Goal: Transaction & Acquisition: Obtain resource

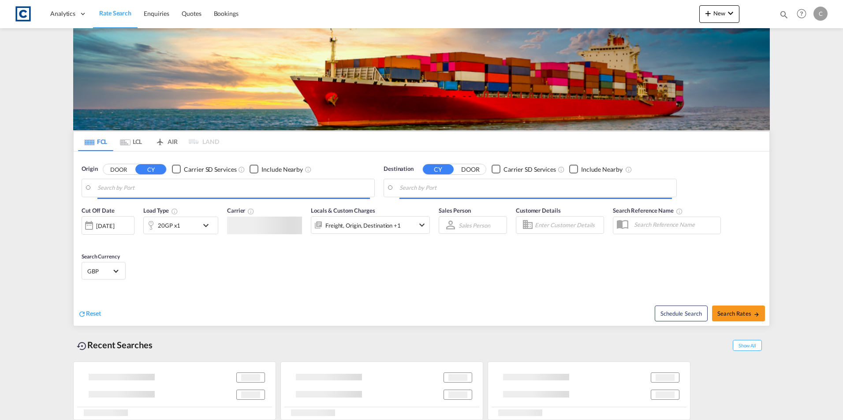
type input "GB-DE45, [GEOGRAPHIC_DATA] Dales"
type input "Jeddah, SAJED"
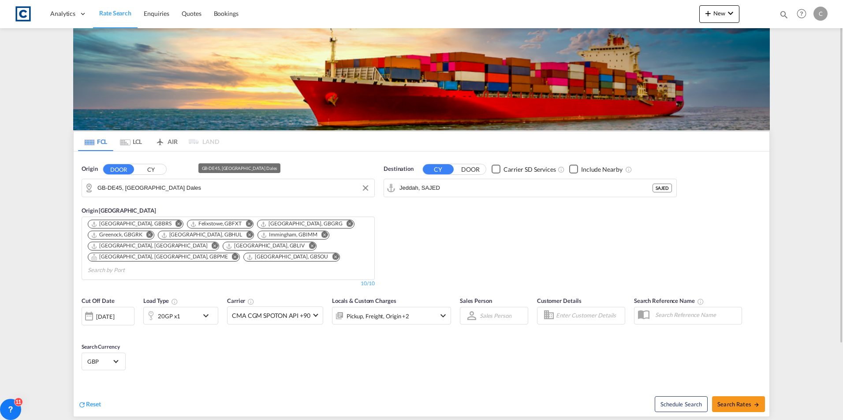
click at [187, 190] on input "GB-DE45, [GEOGRAPHIC_DATA] Dales" at bounding box center [233, 188] width 272 height 13
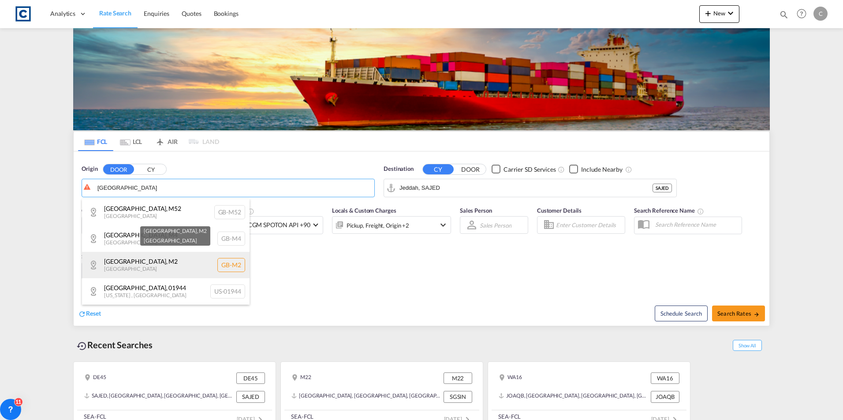
click at [164, 258] on div "[GEOGRAPHIC_DATA] , [GEOGRAPHIC_DATA] [GEOGRAPHIC_DATA]-M2" at bounding box center [165, 265] width 167 height 26
type input "GB-M2, [GEOGRAPHIC_DATA]"
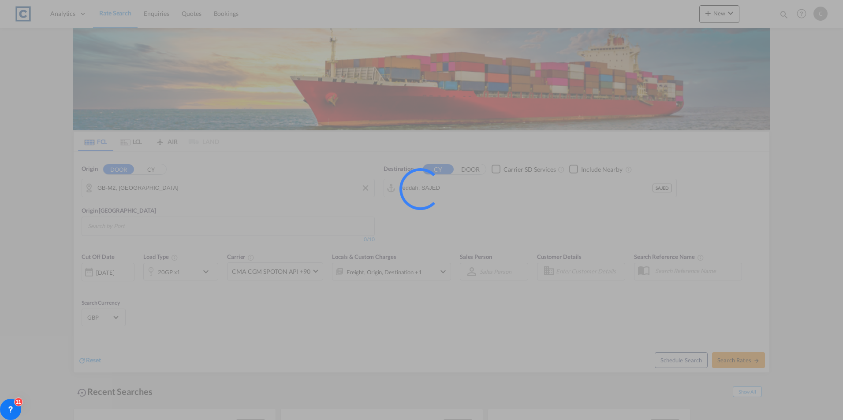
click at [475, 190] on div at bounding box center [421, 210] width 843 height 420
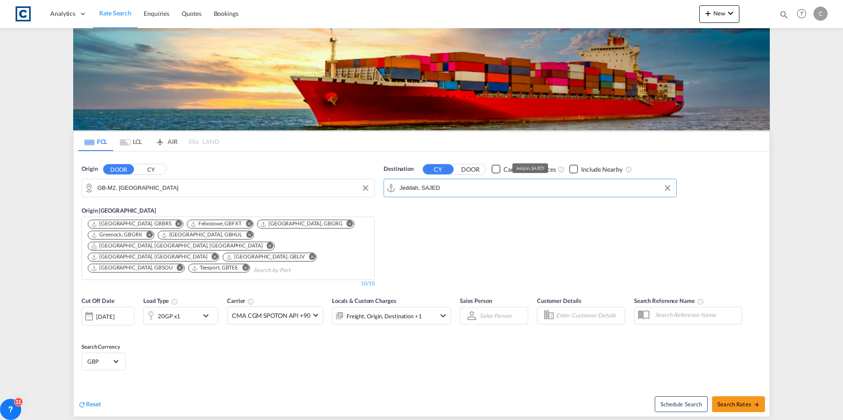
click at [473, 190] on input "Jeddah, SAJED" at bounding box center [535, 188] width 272 height 13
drag, startPoint x: 397, startPoint y: 216, endPoint x: 547, endPoint y: 260, distance: 156.6
click at [397, 216] on div "[PERSON_NAME] [GEOGRAPHIC_DATA] [GEOGRAPHIC_DATA]" at bounding box center [467, 212] width 167 height 26
type input "Misurata, LYMRA"
click at [203, 316] on div "Cut Off Date [DATE] [DATE] Load Type 20GP x1 Carrier CMA CGM SPOTON API +90 Onl…" at bounding box center [266, 315] width 369 height 37
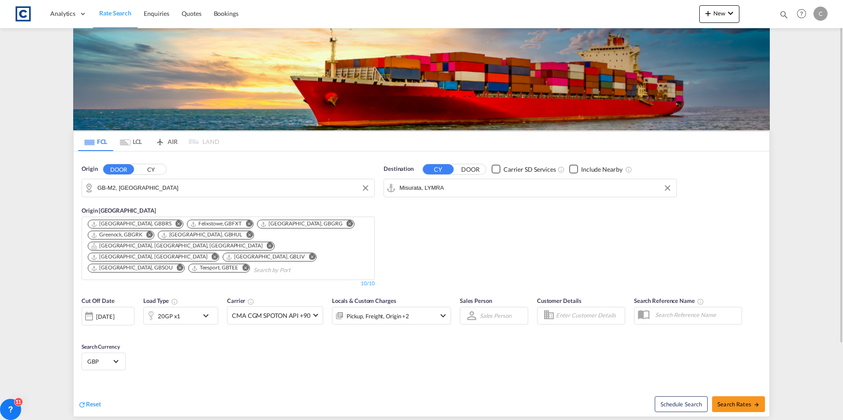
click at [203, 312] on div "20GP x1" at bounding box center [180, 316] width 75 height 18
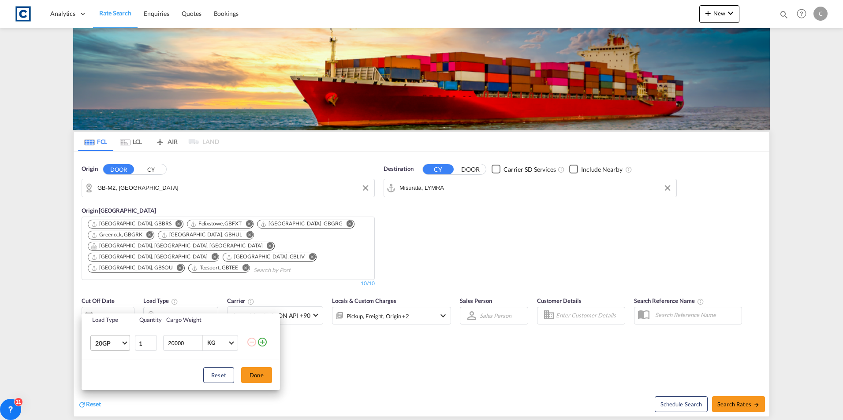
click at [125, 338] on md-select-value "20GP" at bounding box center [111, 343] width 35 height 15
click at [123, 348] on md-option "40HC" at bounding box center [118, 356] width 60 height 21
click at [255, 375] on button "Done" at bounding box center [256, 376] width 31 height 16
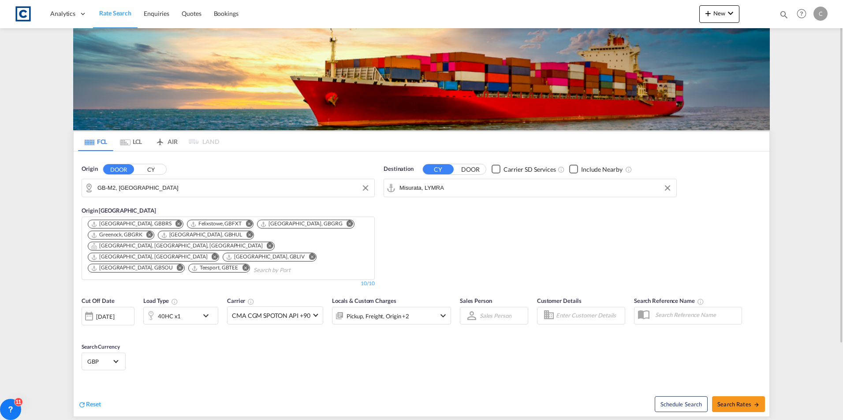
click at [741, 402] on div "Schedule Search Search Rates" at bounding box center [597, 400] width 346 height 34
click at [346, 221] on md-icon "Remove" at bounding box center [349, 224] width 7 height 7
click at [316, 223] on md-icon "Remove" at bounding box center [319, 224] width 7 height 7
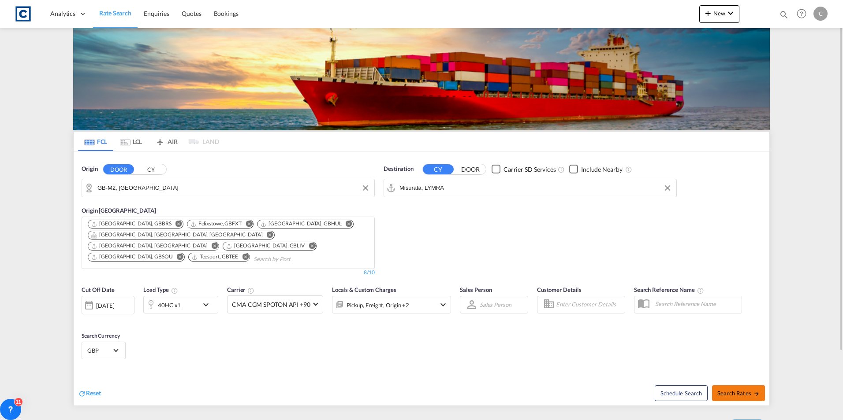
click at [734, 390] on span "Search Rates" at bounding box center [738, 393] width 42 height 7
type input "M2 to LYMRA / [DATE]"
